Goal: Submit feedback/report problem: Submit feedback/report problem

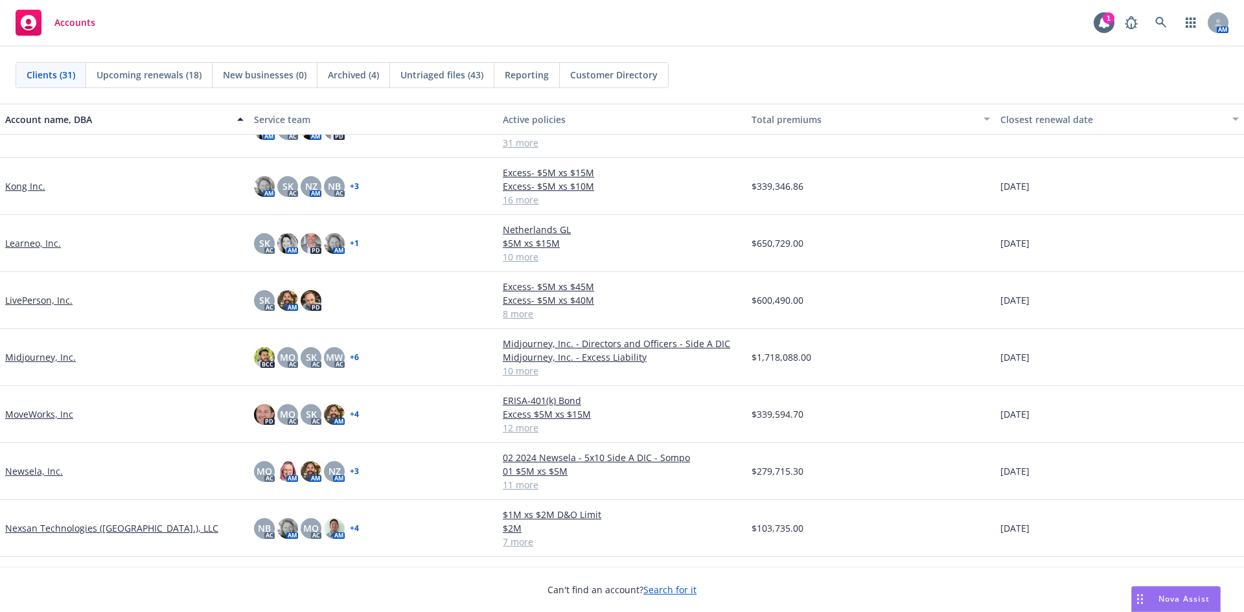
scroll to position [518, 0]
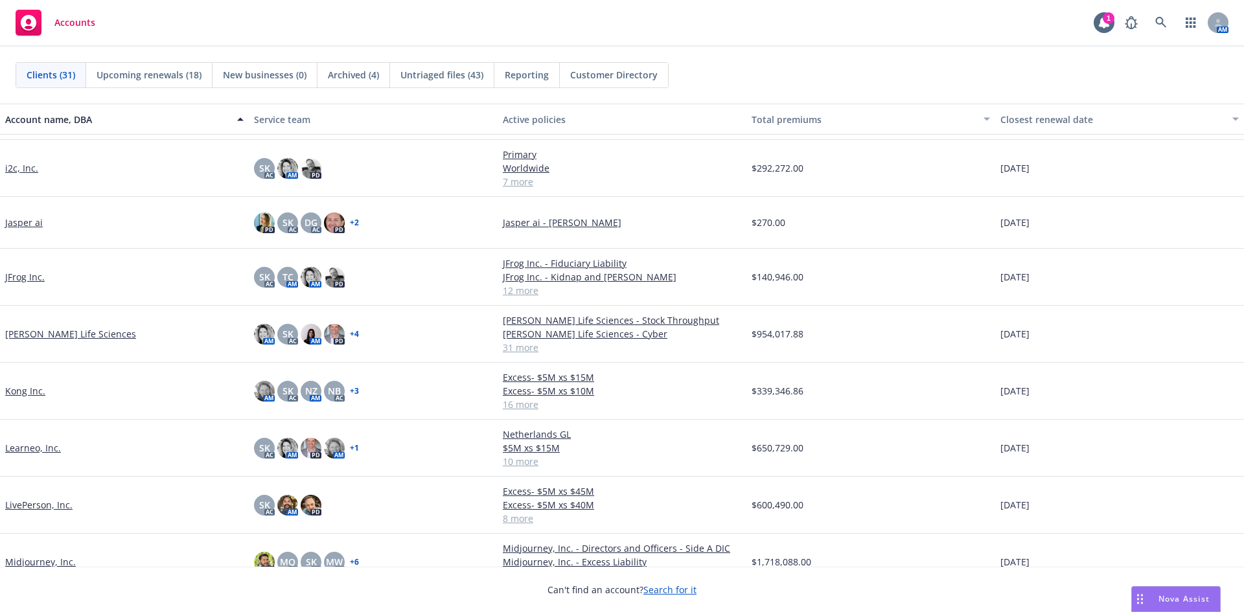
click at [12, 278] on link "JFrog Inc." at bounding box center [25, 277] width 40 height 14
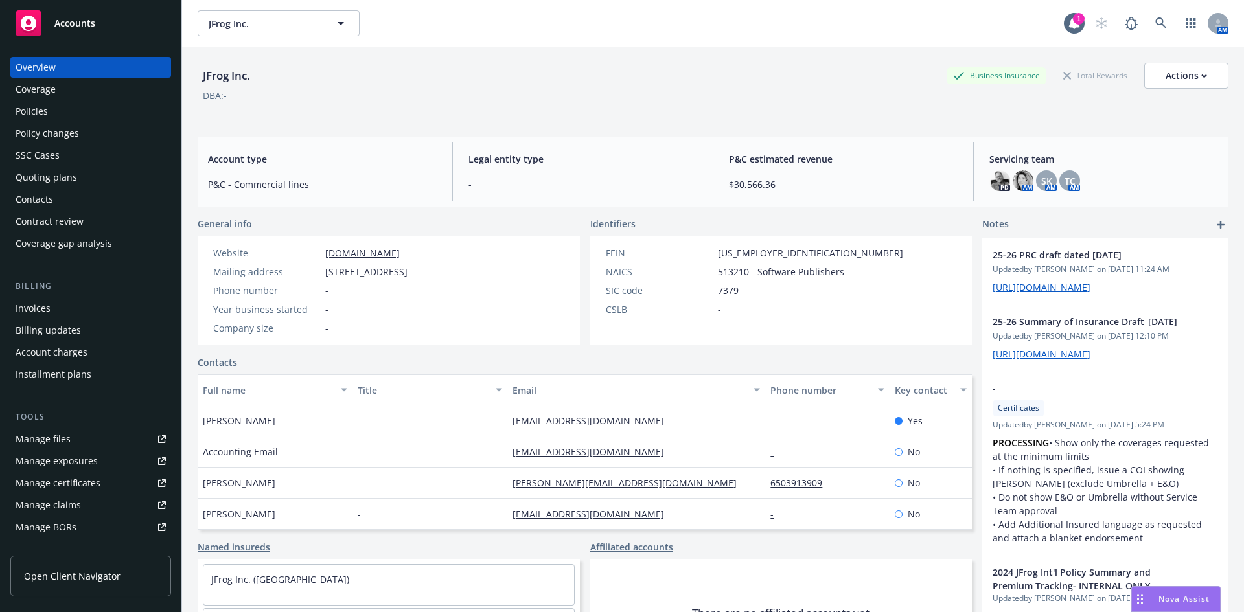
click at [75, 485] on div "Manage certificates" at bounding box center [58, 483] width 85 height 21
click at [78, 485] on div "Manage certificates" at bounding box center [58, 483] width 85 height 21
click at [76, 25] on span "Accounts" at bounding box center [74, 23] width 41 height 10
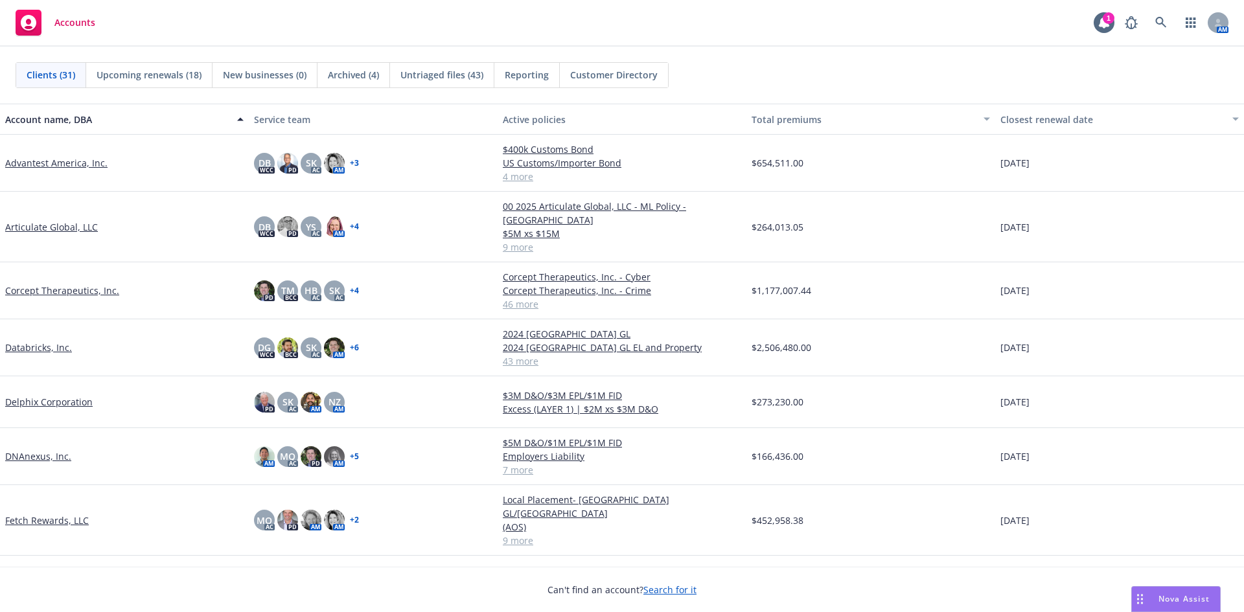
click at [53, 284] on link "Corcept Therapeutics, Inc." at bounding box center [62, 291] width 114 height 14
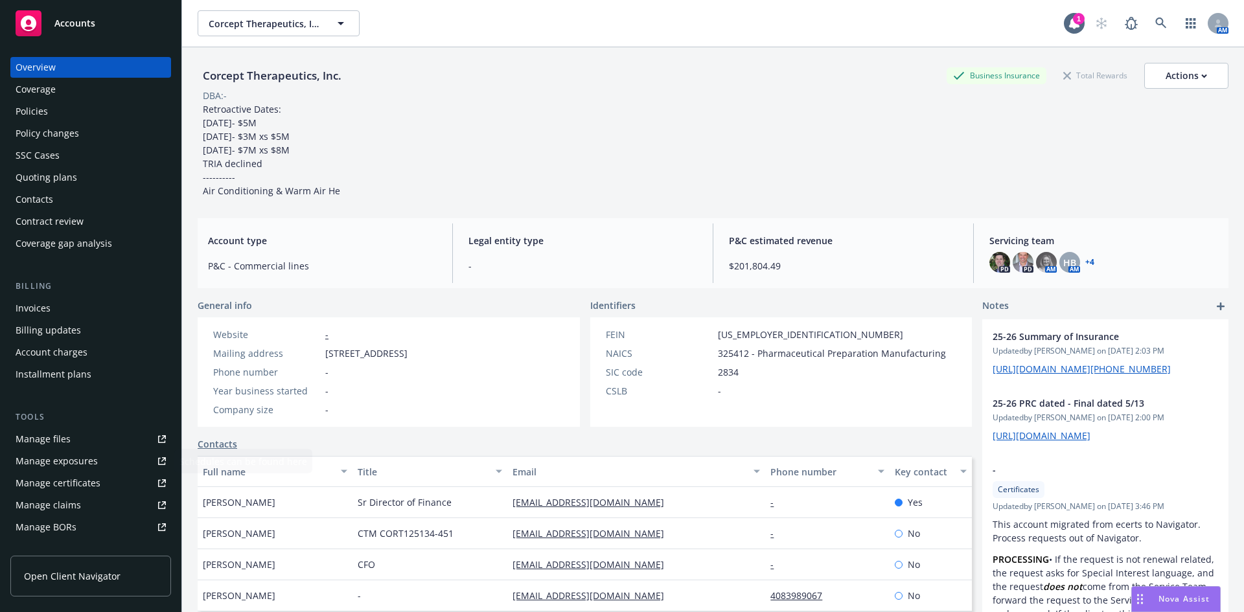
click at [64, 484] on div "Manage certificates" at bounding box center [58, 483] width 85 height 21
click at [81, 478] on div "Manage certificates" at bounding box center [58, 483] width 85 height 21
click at [43, 133] on div "Policy changes" at bounding box center [47, 133] width 63 height 21
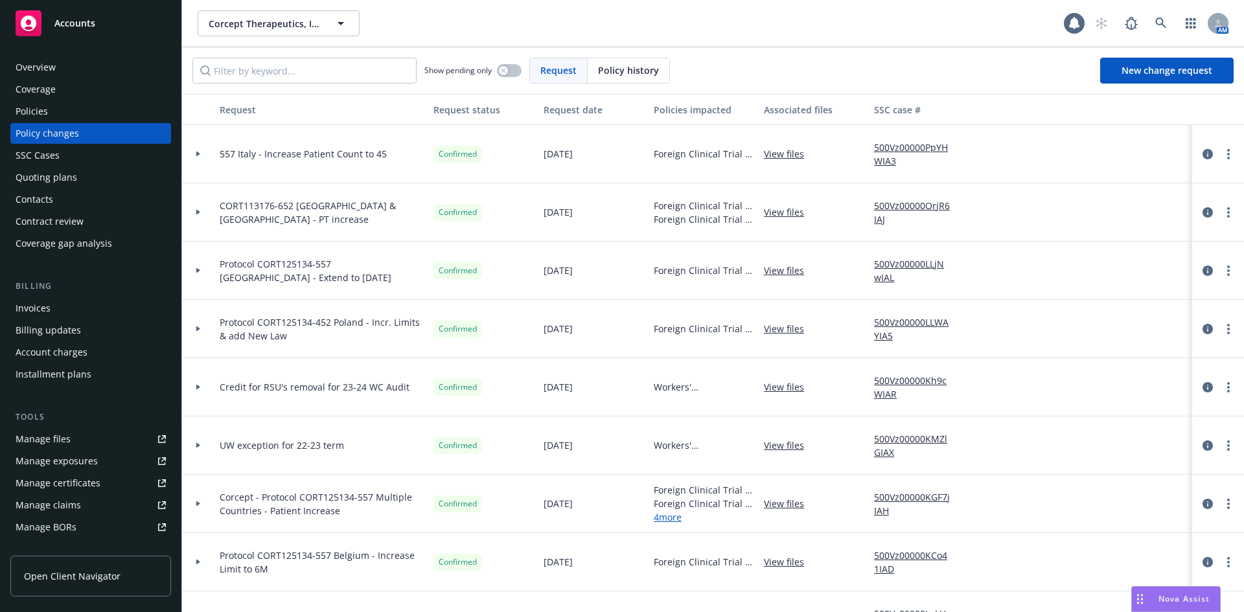
click at [50, 176] on div "Quoting plans" at bounding box center [47, 177] width 62 height 21
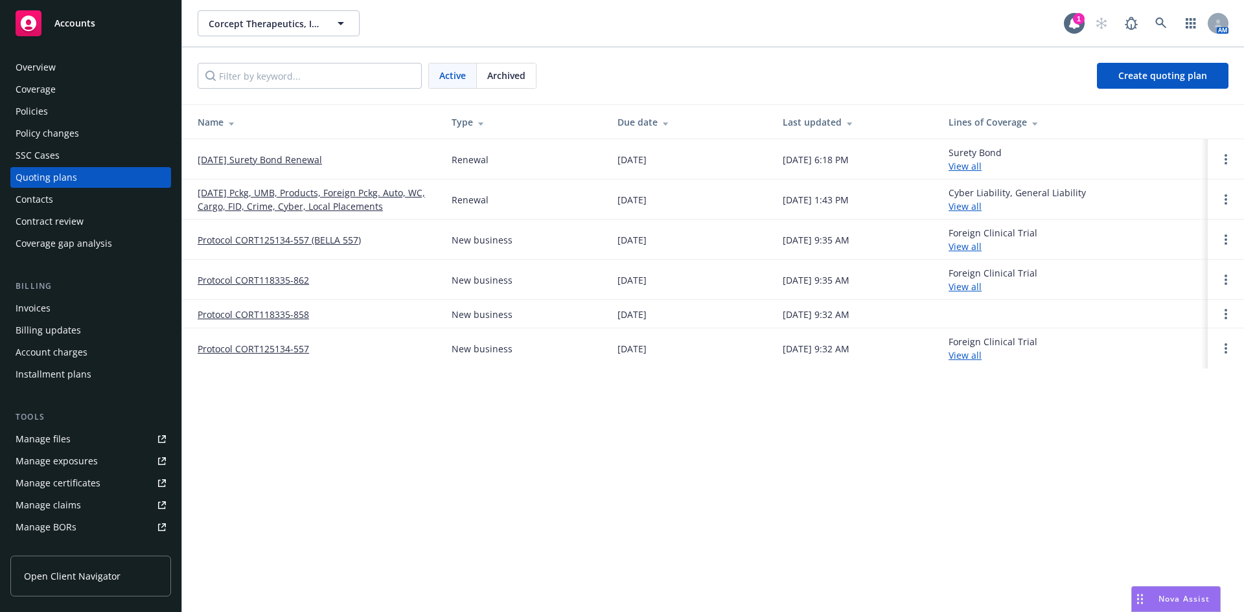
click at [63, 442] on div "Manage files" at bounding box center [43, 439] width 55 height 21
click at [52, 21] on div "Accounts" at bounding box center [91, 23] width 150 height 26
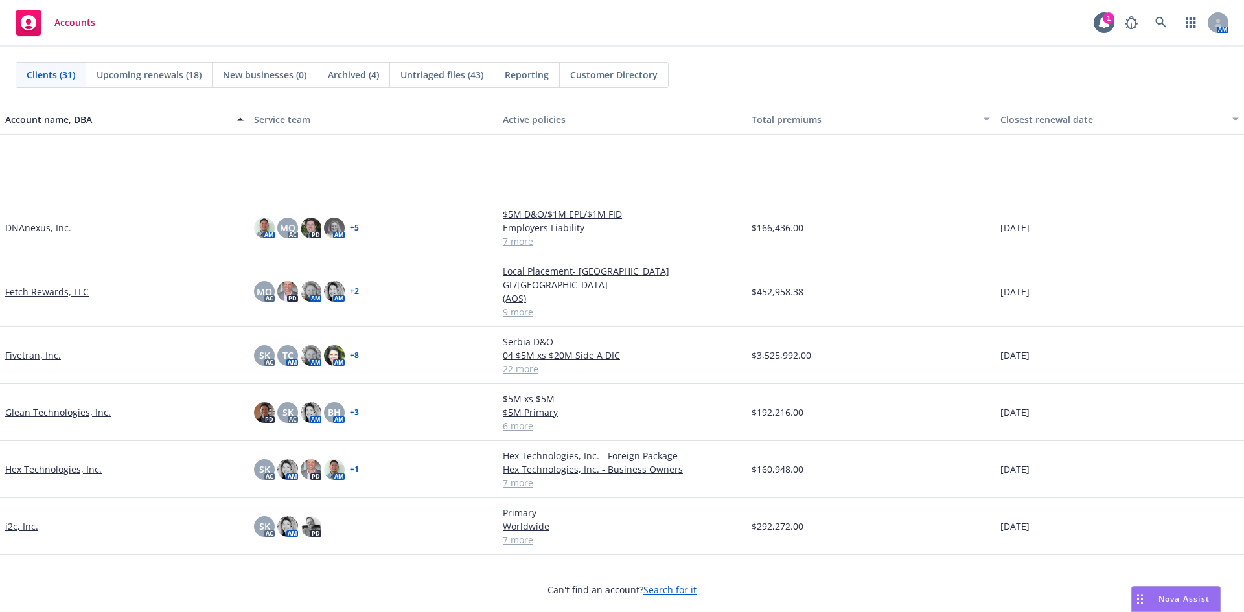
scroll to position [518, 0]
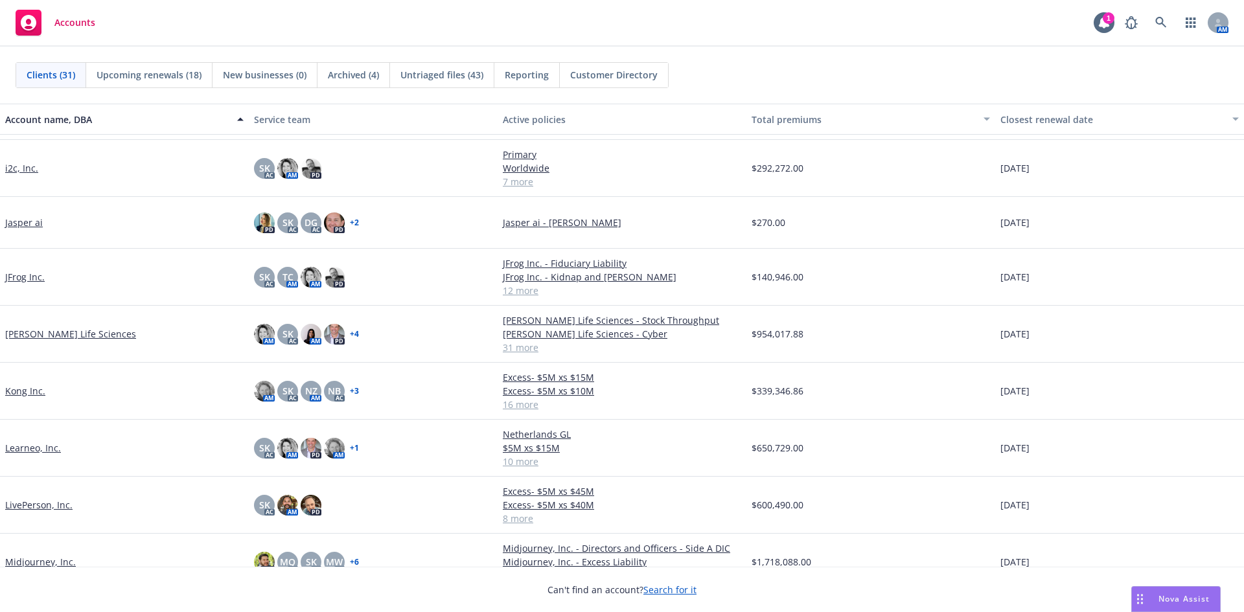
click at [29, 276] on link "JFrog Inc." at bounding box center [25, 277] width 40 height 14
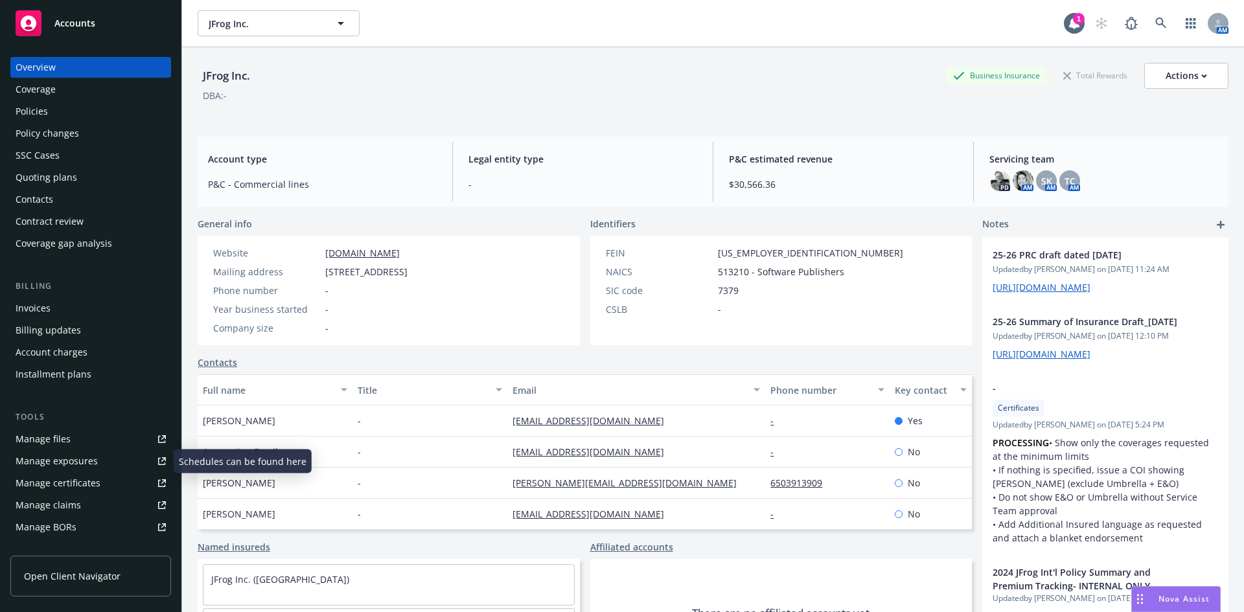
click at [52, 485] on div "Manage certificates" at bounding box center [58, 483] width 85 height 21
click at [71, 480] on div "Manage certificates" at bounding box center [58, 483] width 85 height 21
click at [63, 484] on div "Manage certificates" at bounding box center [58, 483] width 85 height 21
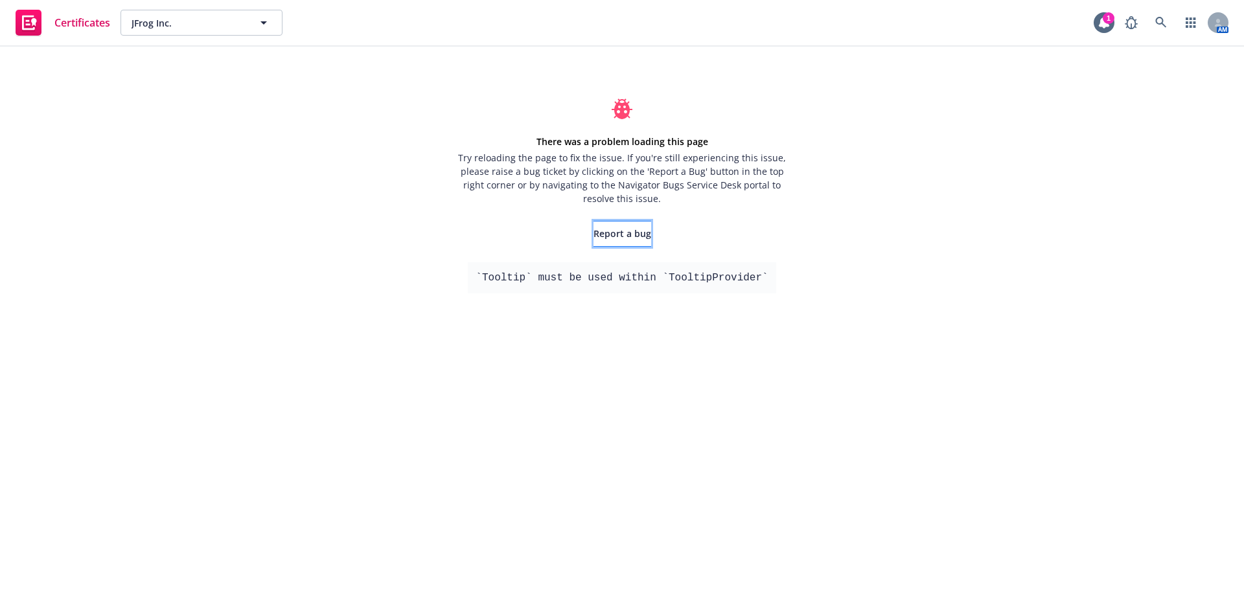
click at [631, 227] on span "Report a bug" at bounding box center [623, 233] width 58 height 12
drag, startPoint x: 803, startPoint y: 51, endPoint x: 797, endPoint y: 85, distance: 34.2
click at [803, 51] on div "Certificates JFrog Inc. JFrog Inc. 1 AM There was a problem loading this page T…" at bounding box center [622, 306] width 1244 height 612
click at [598, 246] on link "Report a bug" at bounding box center [623, 234] width 58 height 26
click at [629, 230] on span "Report a bug" at bounding box center [623, 233] width 58 height 12
